Goal: Information Seeking & Learning: Find contact information

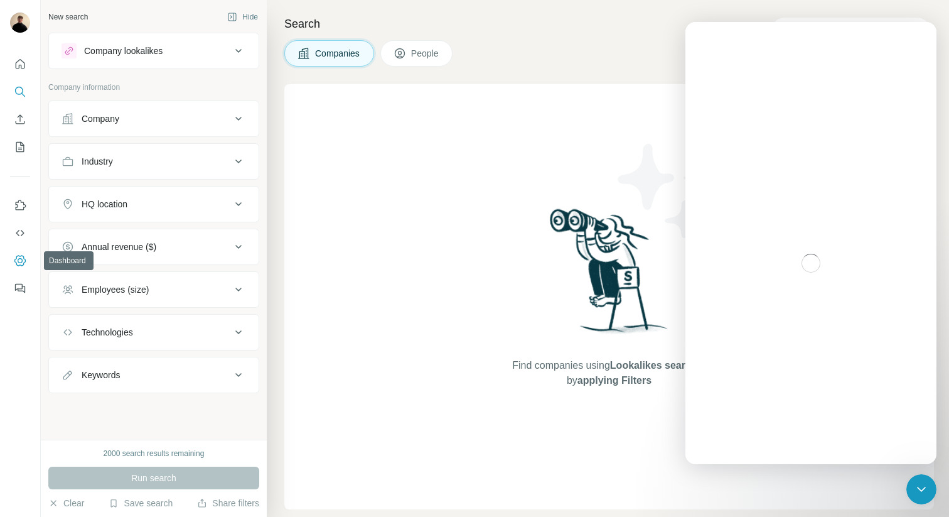
click at [26, 266] on icon "Dashboard" at bounding box center [20, 260] width 13 height 13
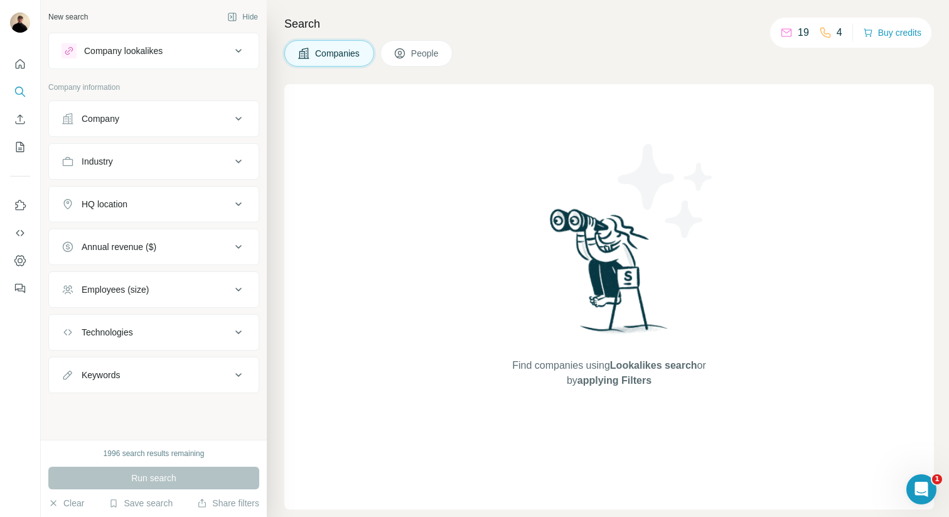
click at [440, 52] on span "People" at bounding box center [425, 53] width 29 height 13
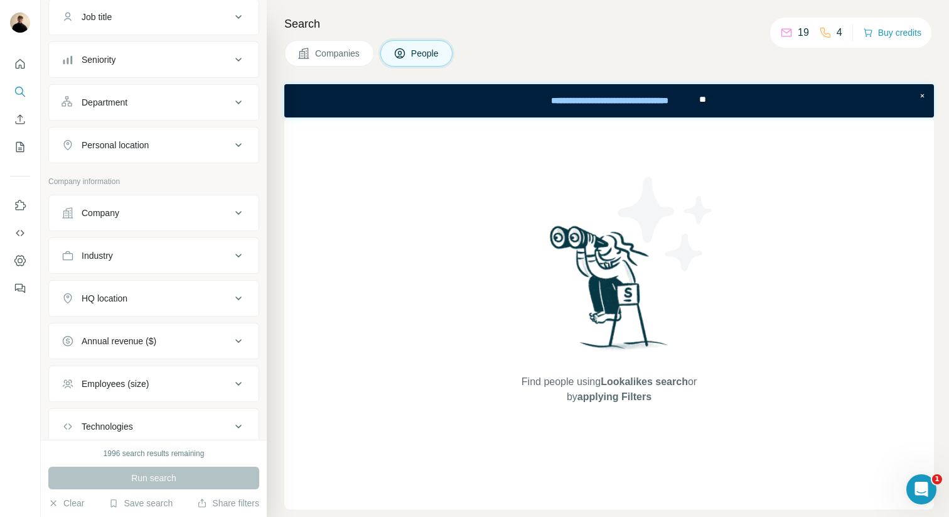
scroll to position [113, 0]
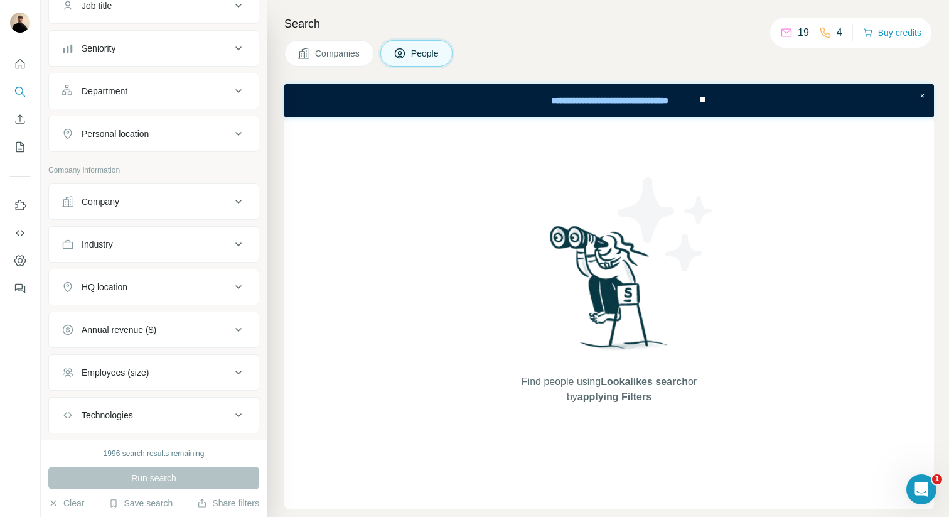
click at [318, 50] on span "Companies" at bounding box center [338, 53] width 46 height 13
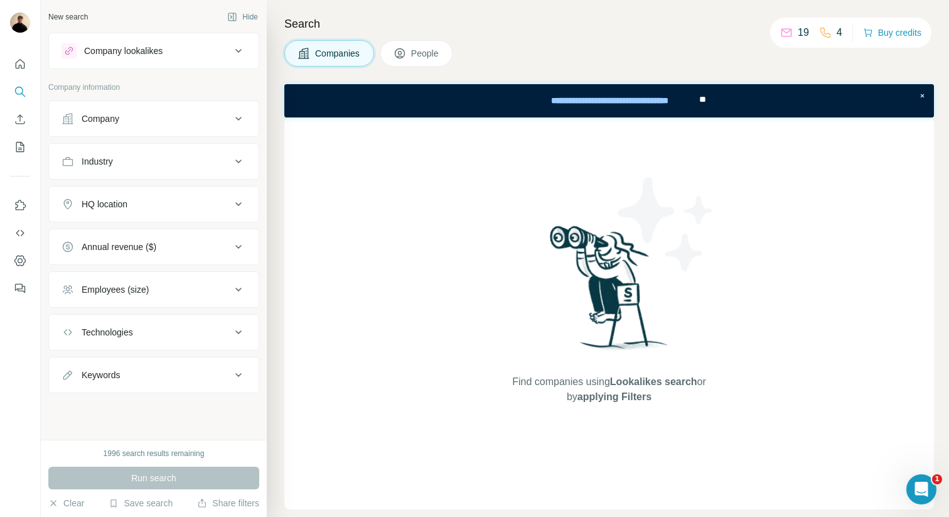
click at [414, 37] on div "Search Companies People Find companies using Lookalikes search or by applying F…" at bounding box center [608, 258] width 682 height 517
click at [429, 55] on span "People" at bounding box center [425, 53] width 29 height 13
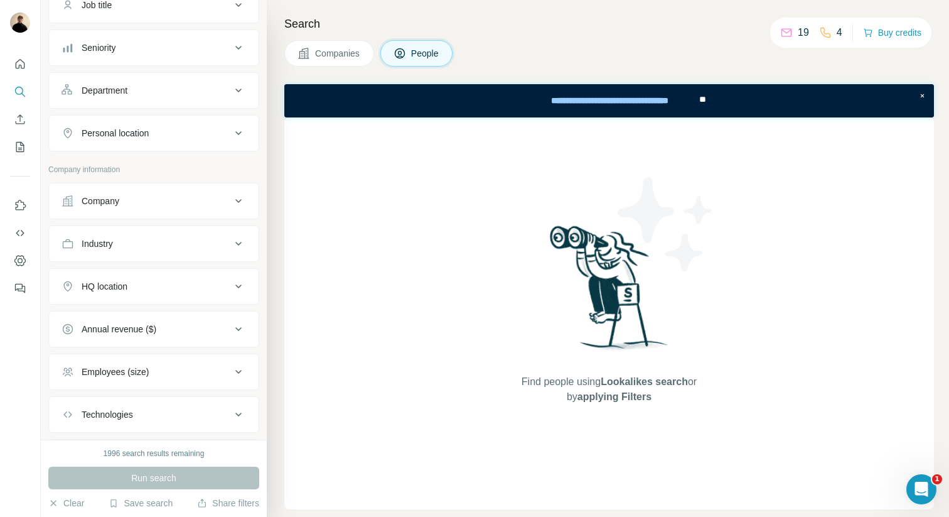
scroll to position [117, 0]
click at [173, 195] on div "Company" at bounding box center [146, 197] width 169 height 13
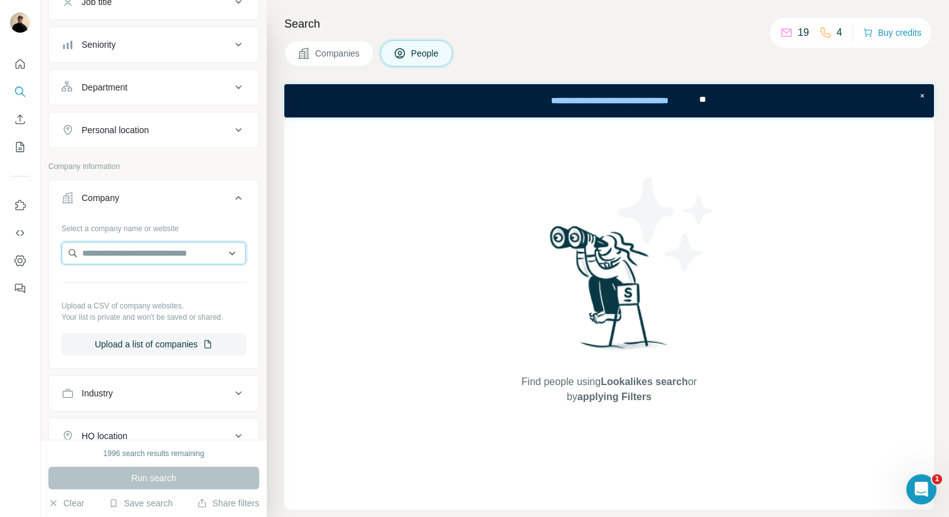
click at [182, 259] on input "text" at bounding box center [154, 253] width 185 height 23
type input "**********"
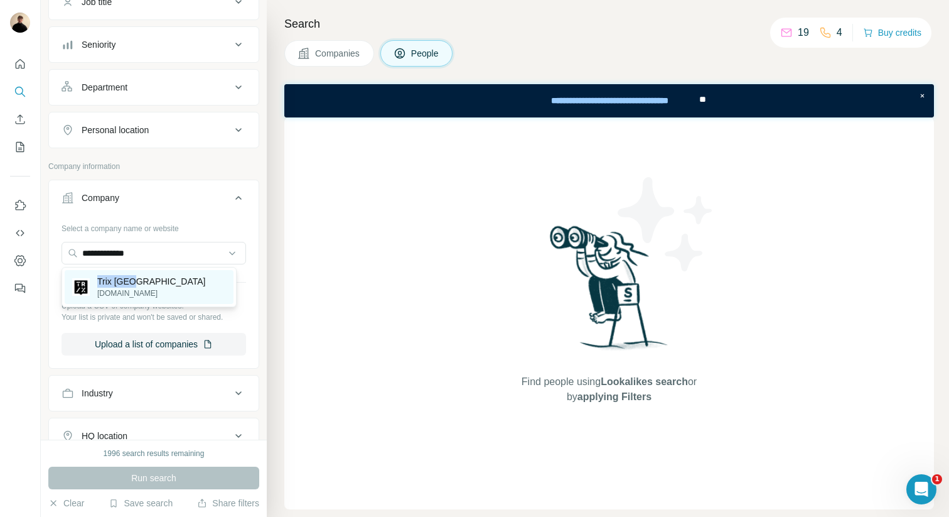
click at [136, 275] on p "Trix [GEOGRAPHIC_DATA]" at bounding box center [151, 281] width 108 height 13
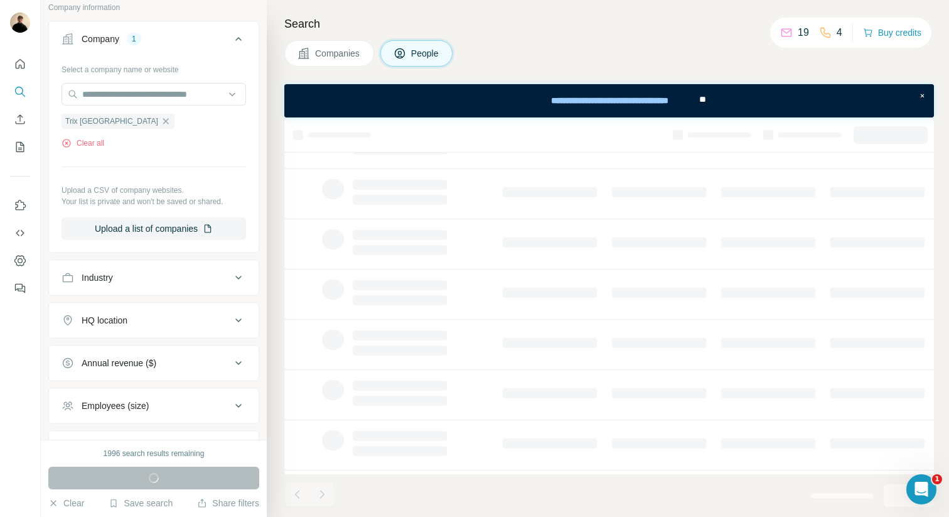
scroll to position [218, 0]
click at [925, 502] on html at bounding box center [919, 487] width 30 height 30
click at [923, 498] on div "Open Intercom Messenger" at bounding box center [919, 486] width 41 height 41
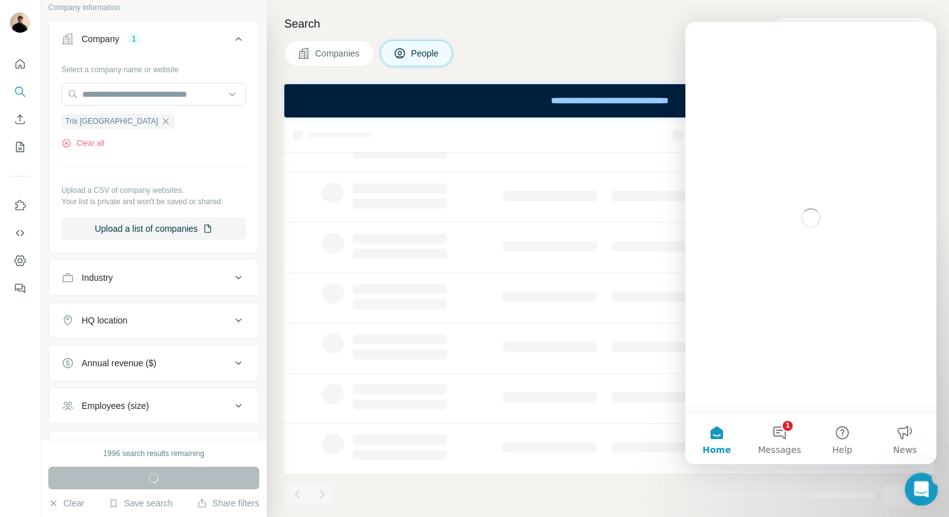
scroll to position [0, 0]
click at [922, 497] on div "Close Intercom Messenger" at bounding box center [919, 487] width 30 height 30
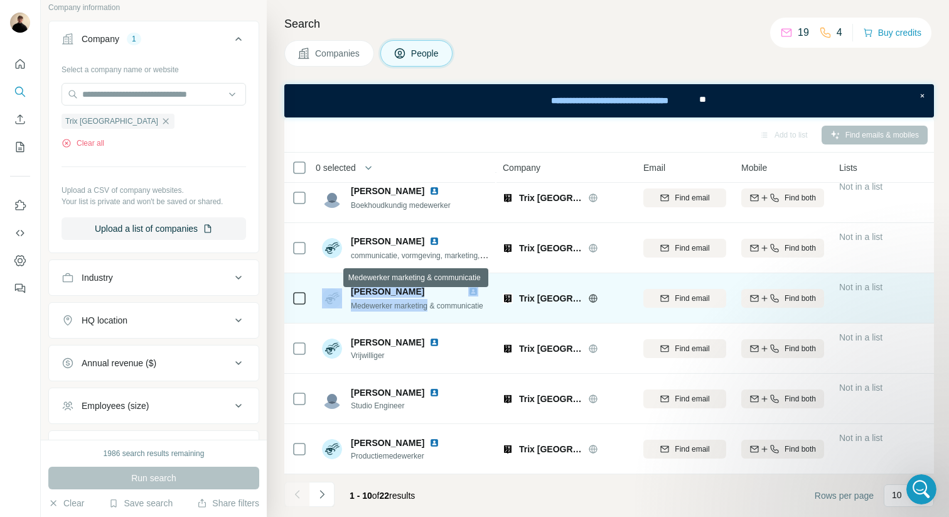
click at [0, 0] on tr "[PERSON_NAME] Medewerker marketing & communicatie Trix Antwerp Find email Find …" at bounding box center [0, 0] width 0 height 0
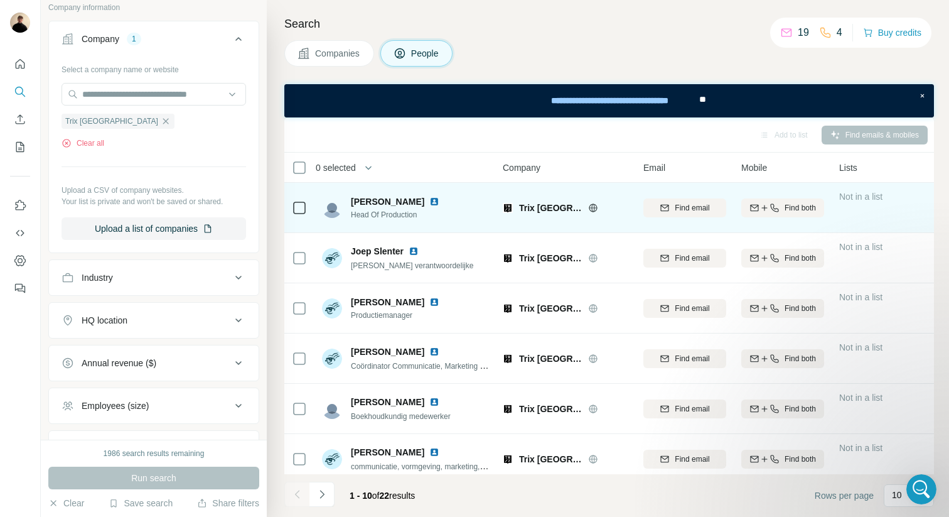
click at [429, 204] on img at bounding box center [434, 201] width 10 height 10
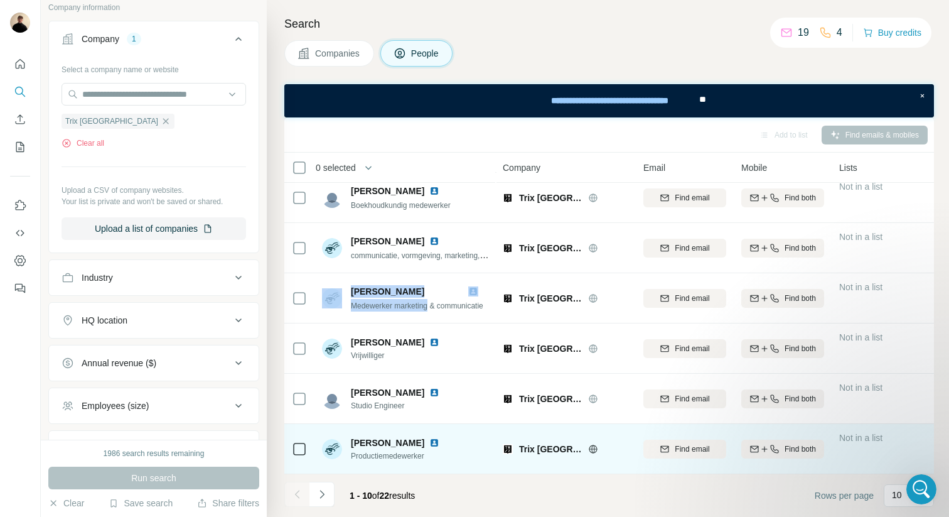
scroll to position [218, 0]
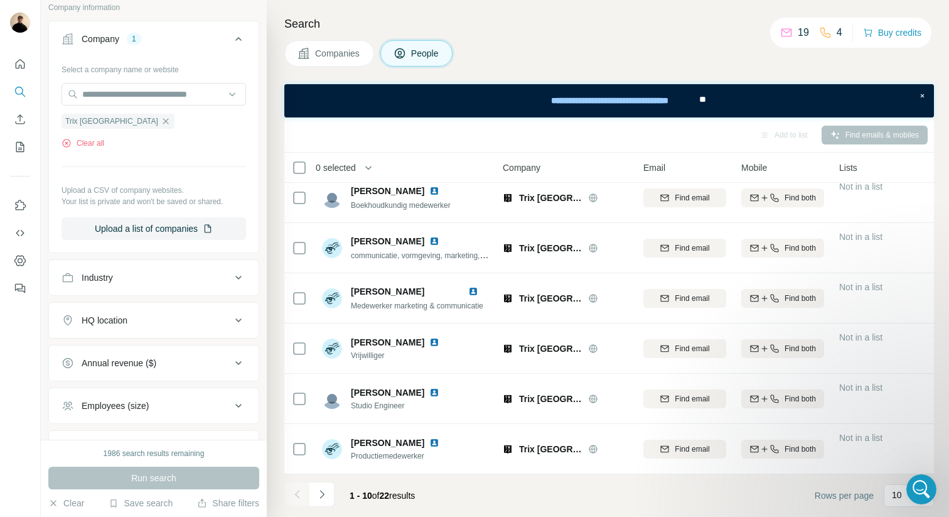
click at [442, 488] on footer "1 - 10 of 22 results Rows per page 10" at bounding box center [609, 495] width 650 height 43
click at [311, 500] on button "Navigate to next page" at bounding box center [321, 493] width 25 height 25
click at [495, 478] on footer "11 - 20 of 22 results Rows per page 10" at bounding box center [609, 495] width 650 height 43
click at [158, 453] on div "1976 search results remaining" at bounding box center [154, 453] width 101 height 11
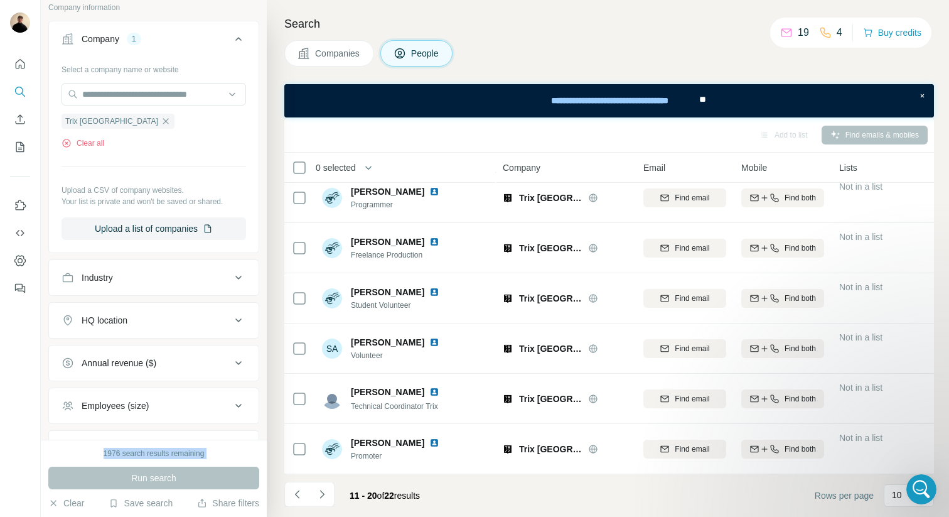
click at [158, 453] on div "1976 search results remaining" at bounding box center [154, 453] width 101 height 11
click at [551, 33] on div "Search Companies People Add to list Find emails & mobiles 0 selected People Com…" at bounding box center [608, 258] width 682 height 517
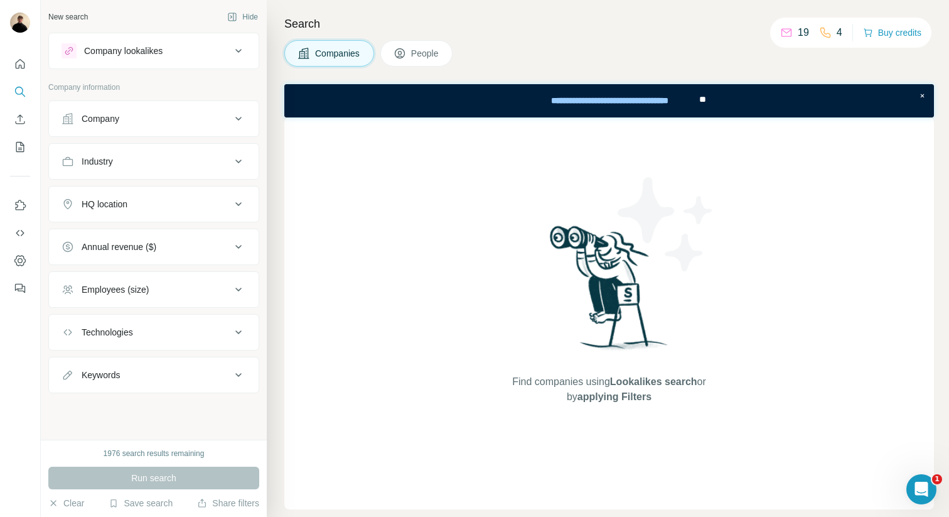
click at [174, 114] on div "Company" at bounding box center [146, 118] width 169 height 13
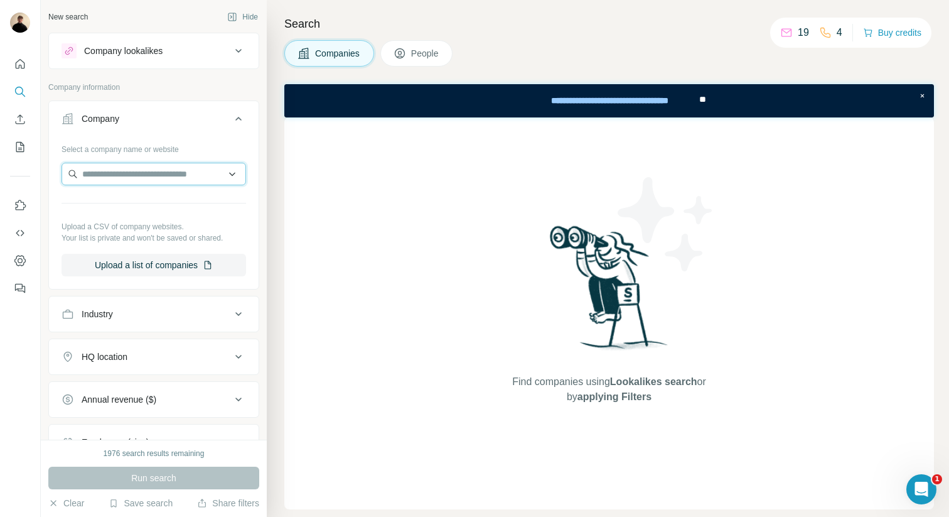
click at [157, 176] on input "text" at bounding box center [154, 174] width 185 height 23
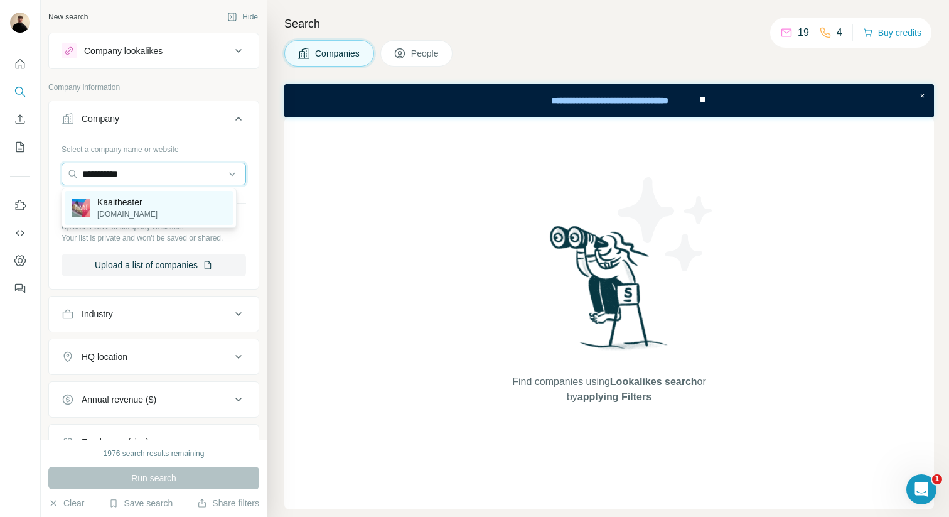
type input "**********"
click at [138, 201] on p "Kaaitheater" at bounding box center [127, 202] width 60 height 13
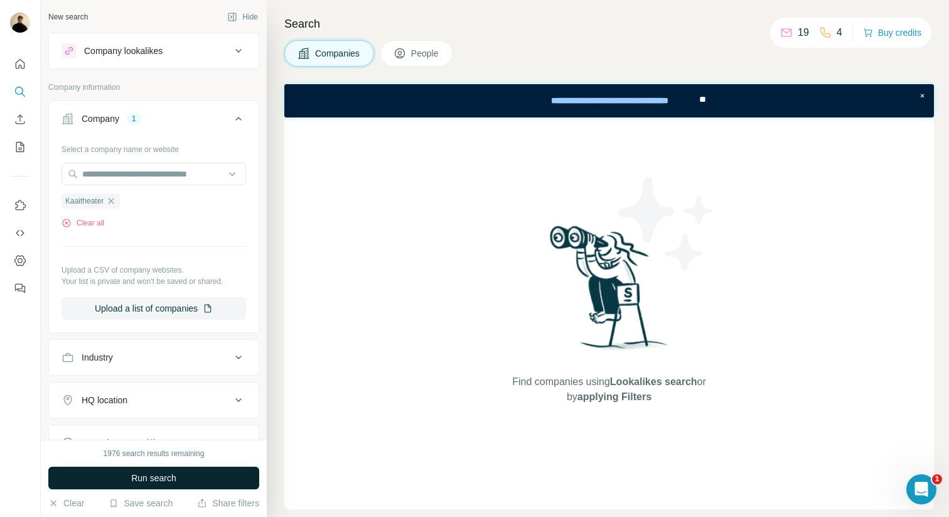
click at [198, 480] on button "Run search" at bounding box center [153, 477] width 211 height 23
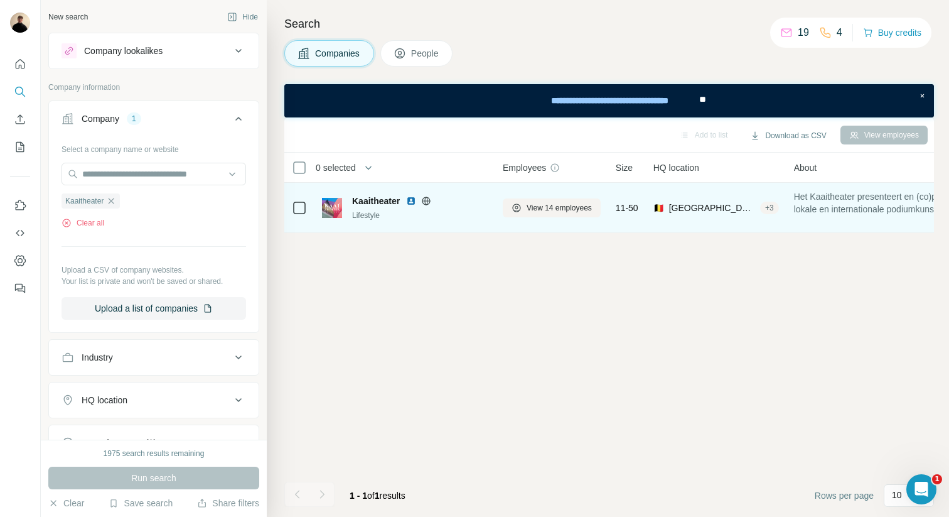
click at [375, 201] on span "Kaaitheater" at bounding box center [376, 201] width 48 height 13
click at [330, 202] on img at bounding box center [332, 208] width 20 height 20
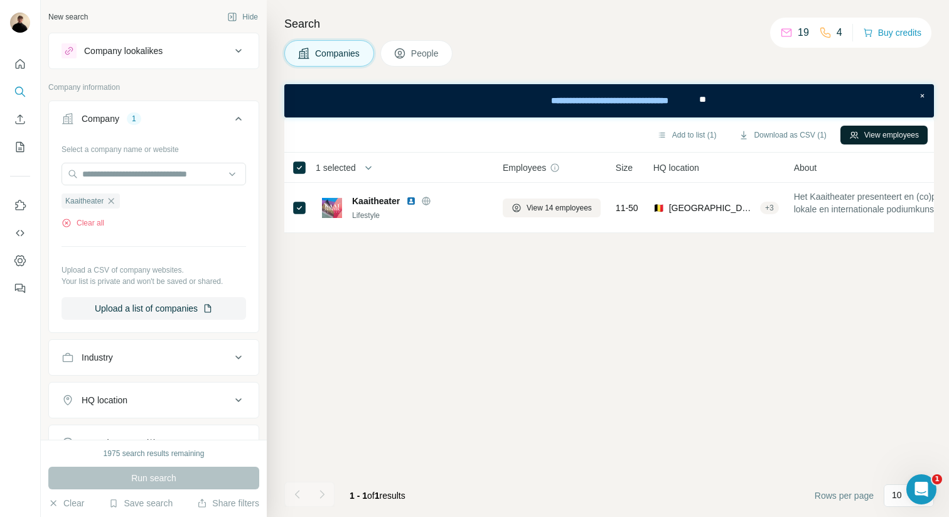
click at [872, 137] on button "View employees" at bounding box center [883, 135] width 87 height 19
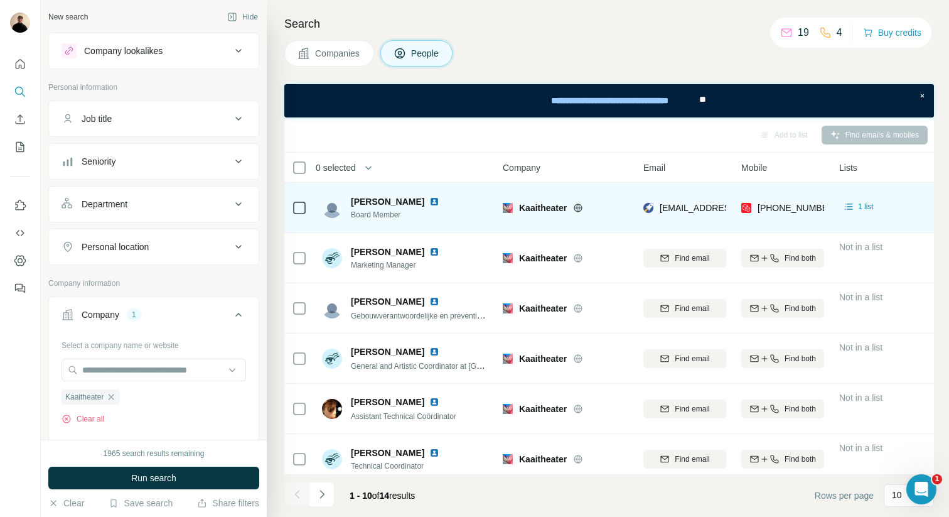
click at [429, 202] on img at bounding box center [434, 201] width 10 height 10
click at [436, 201] on img at bounding box center [434, 201] width 10 height 10
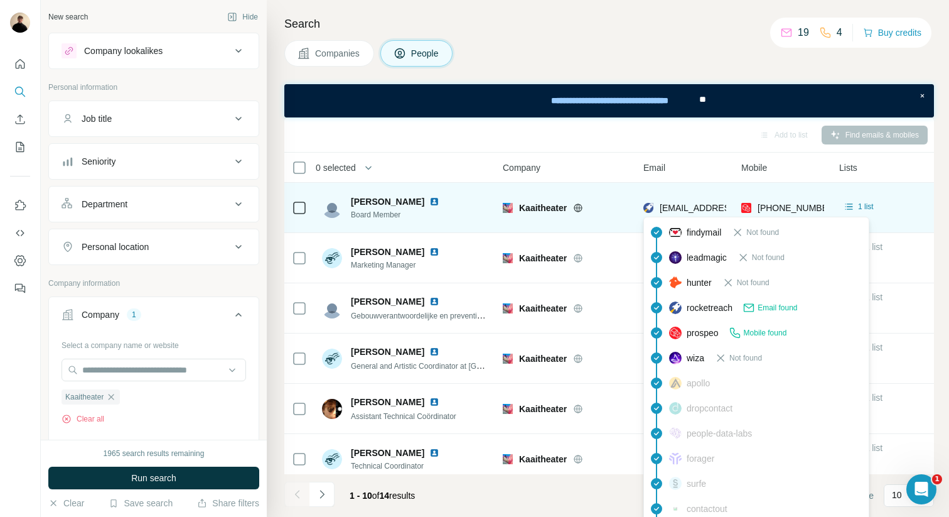
click at [692, 208] on span "marc.fauconnier@pom.be" at bounding box center [734, 208] width 149 height 10
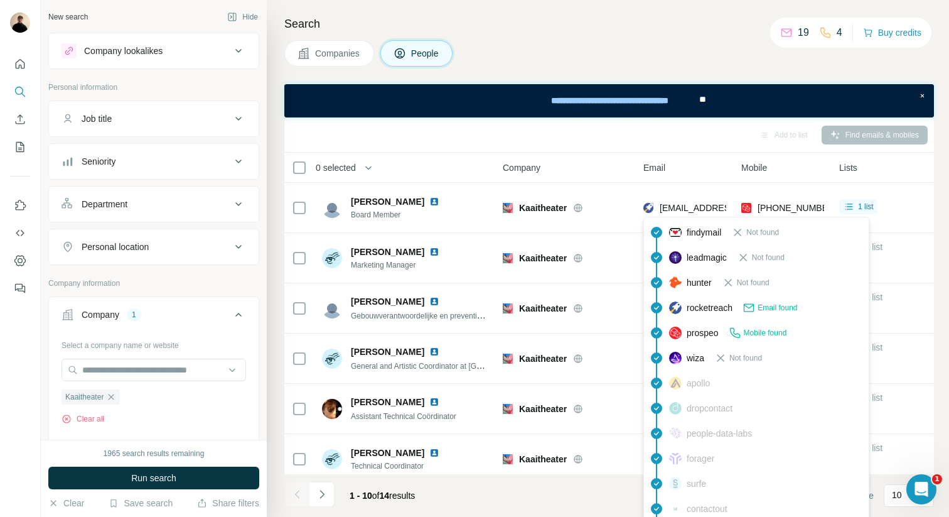
click at [691, 158] on th "Email" at bounding box center [685, 168] width 98 height 30
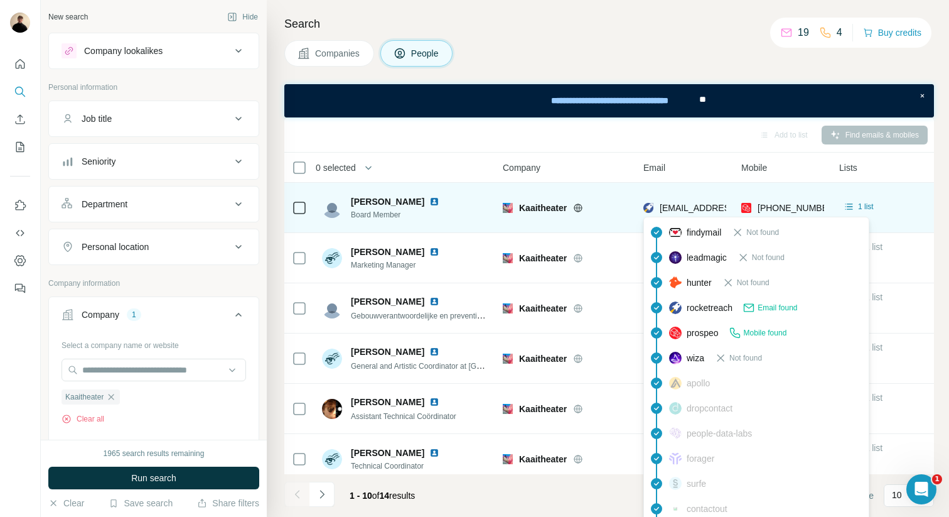
click at [693, 204] on span "marc.fauconnier@pom.be" at bounding box center [734, 208] width 149 height 10
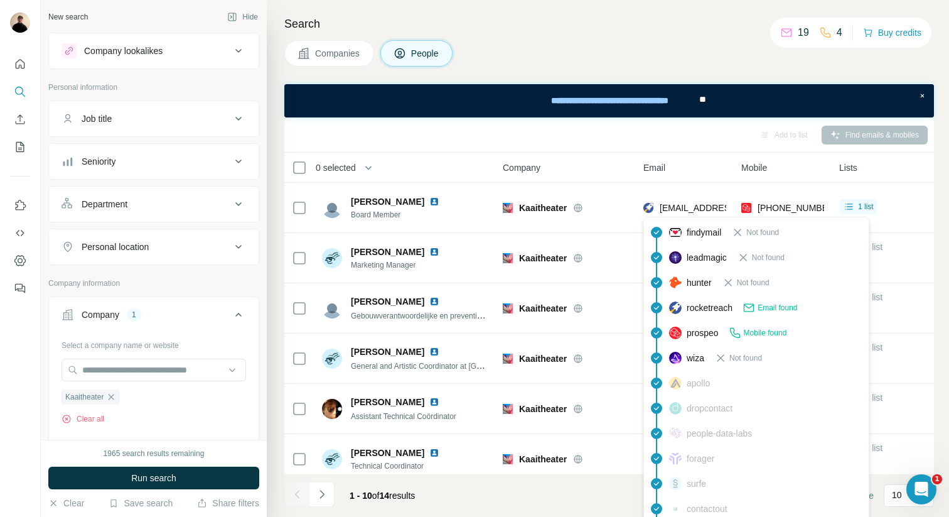
drag, startPoint x: 616, startPoint y: 154, endPoint x: 638, endPoint y: 166, distance: 25.3
click at [616, 154] on th "Company" at bounding box center [565, 168] width 141 height 30
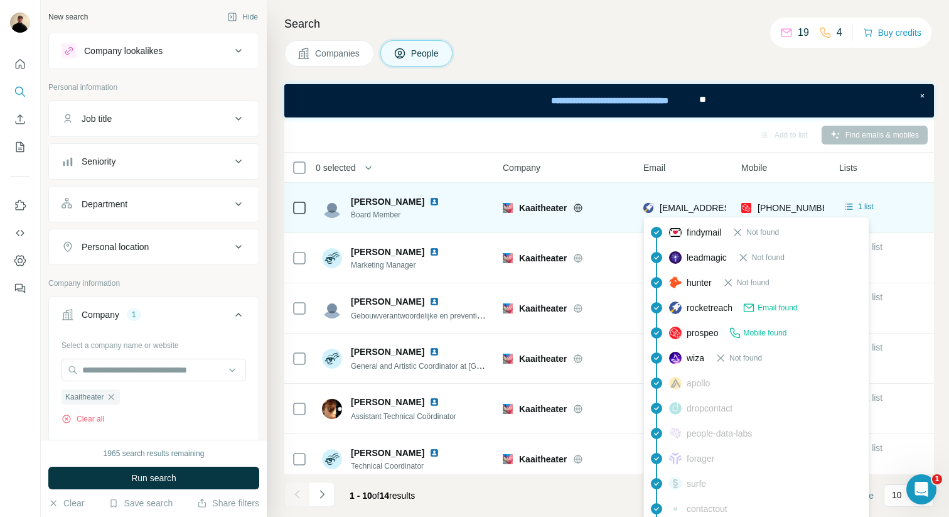
click at [672, 209] on span "marc.fauconnier@pom.be" at bounding box center [734, 208] width 149 height 10
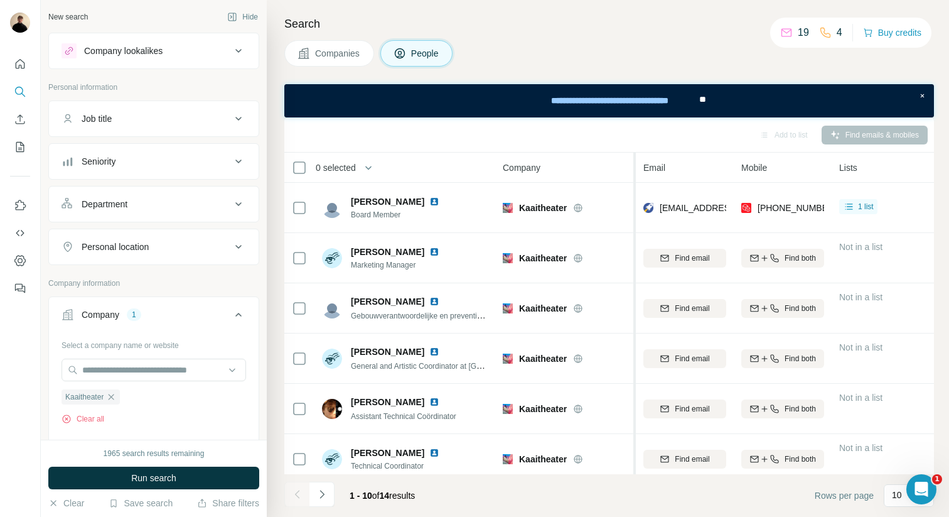
click at [634, 213] on div at bounding box center [633, 419] width 5 height 532
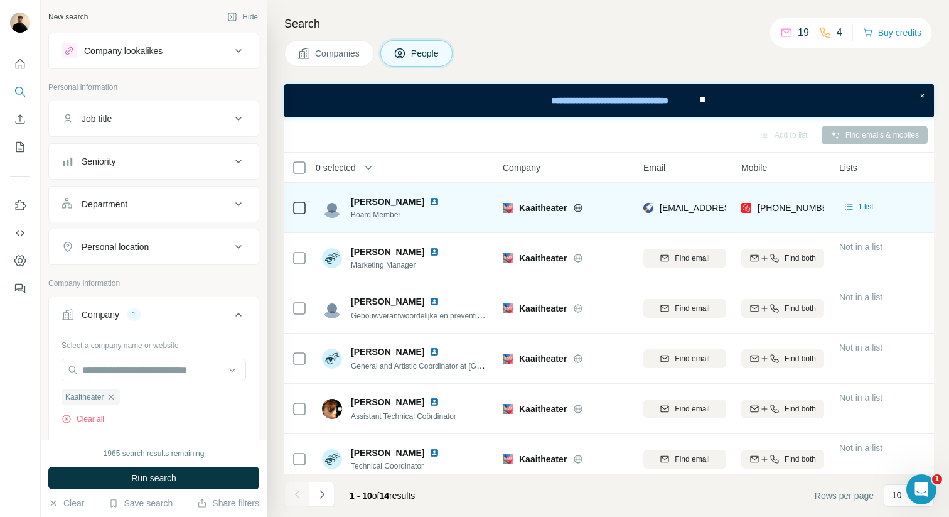
click at [390, 203] on span "Marc Fauconnier" at bounding box center [387, 201] width 73 height 13
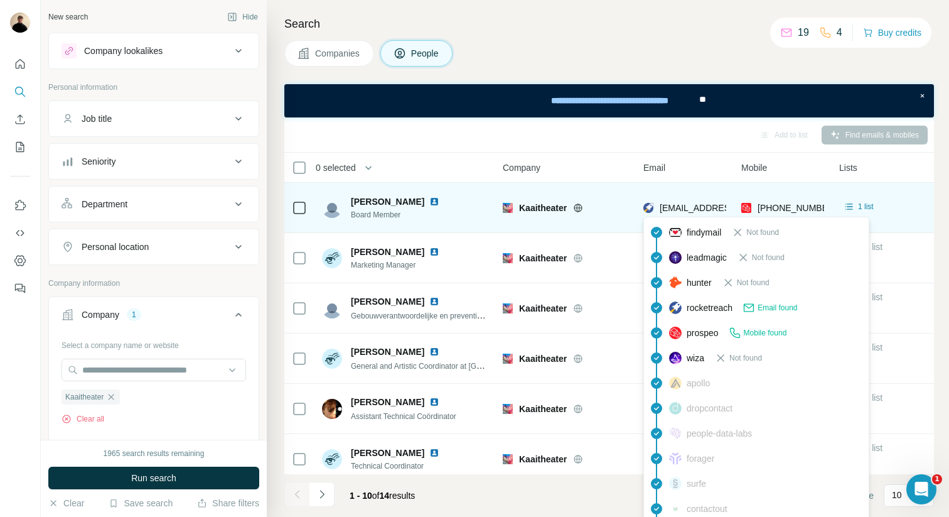
click at [665, 207] on span "marc.fauconnier@pom.be" at bounding box center [734, 208] width 149 height 10
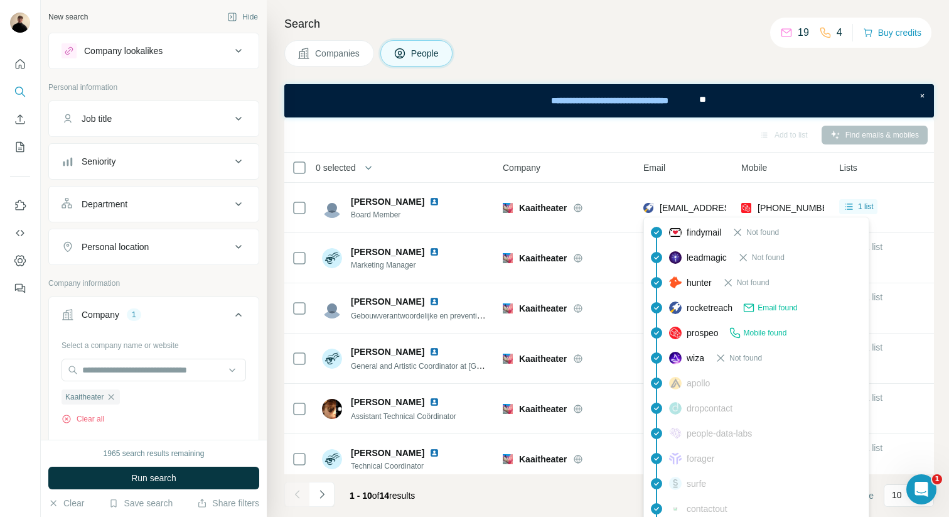
click at [766, 303] on span "Email found" at bounding box center [778, 307] width 40 height 11
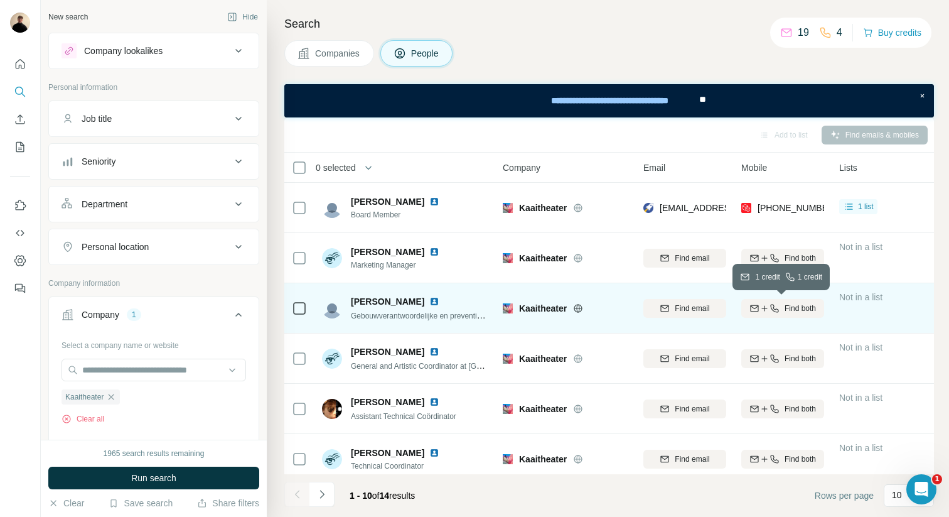
click at [766, 303] on icon "button" at bounding box center [764, 308] width 10 height 10
click at [766, 303] on div "Find both" at bounding box center [782, 308] width 83 height 35
drag, startPoint x: 794, startPoint y: 309, endPoint x: 668, endPoint y: 318, distance: 126.4
click at [793, 309] on div "Finding mobile" at bounding box center [782, 308] width 83 height 35
click at [756, 302] on div "Finding mobile" at bounding box center [782, 308] width 83 height 35
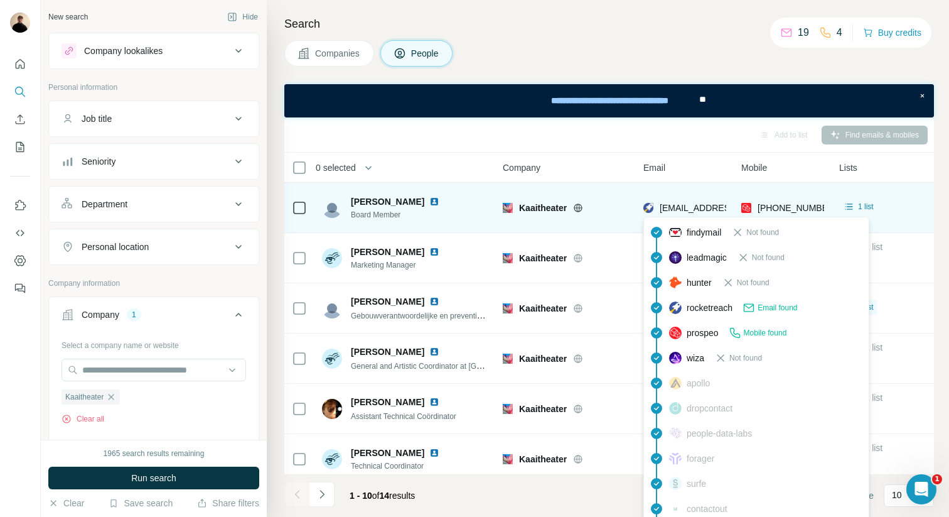
click at [691, 206] on span "marc.fauconnier@pom.be" at bounding box center [734, 208] width 149 height 10
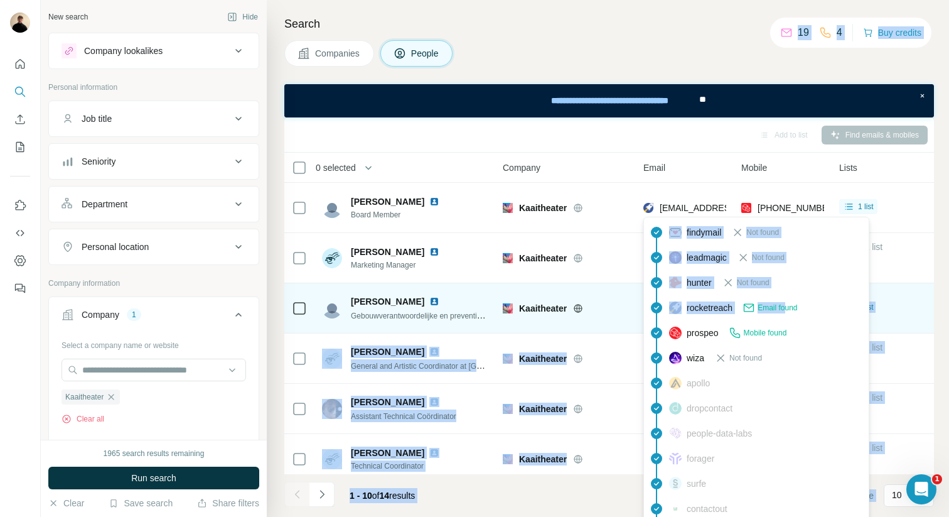
drag, startPoint x: 760, startPoint y: 304, endPoint x: 625, endPoint y: 301, distance: 135.0
click at [625, 301] on body "New search Hide Company lookalikes Personal information Job title Seniority Dep…" at bounding box center [474, 258] width 949 height 517
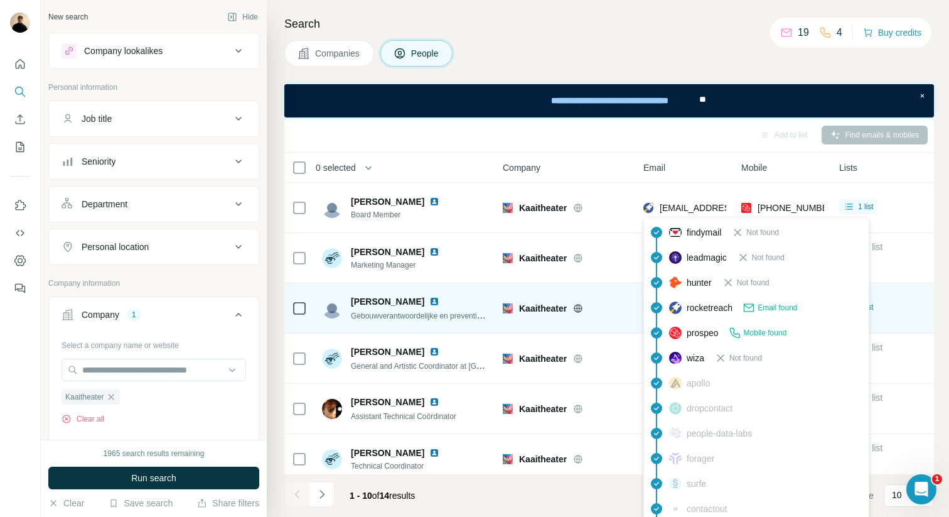
click at [810, 306] on div "rocketreach Email found" at bounding box center [756, 307] width 220 height 25
